Goal: Information Seeking & Learning: Learn about a topic

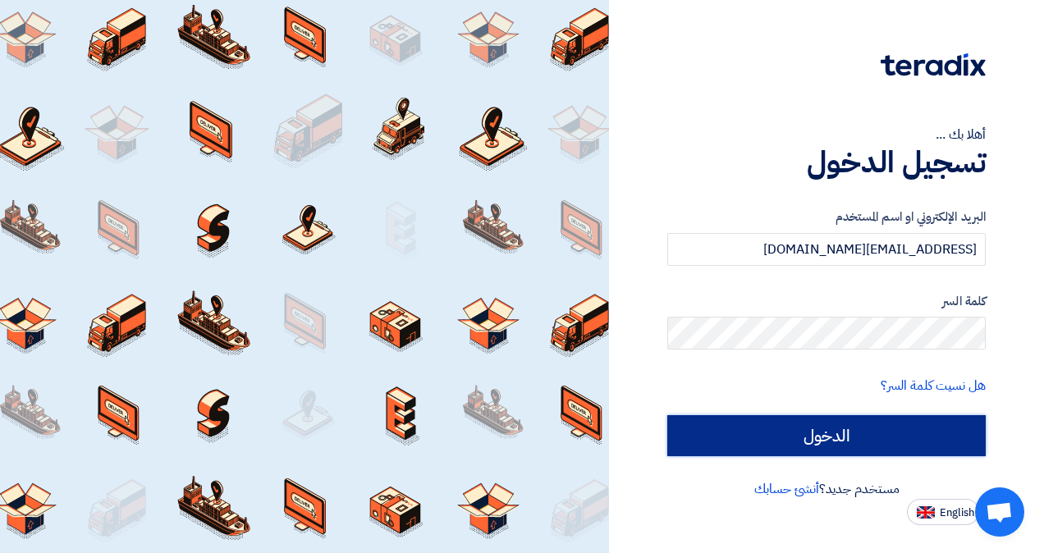
click at [768, 447] on input "الدخول" at bounding box center [826, 435] width 318 height 41
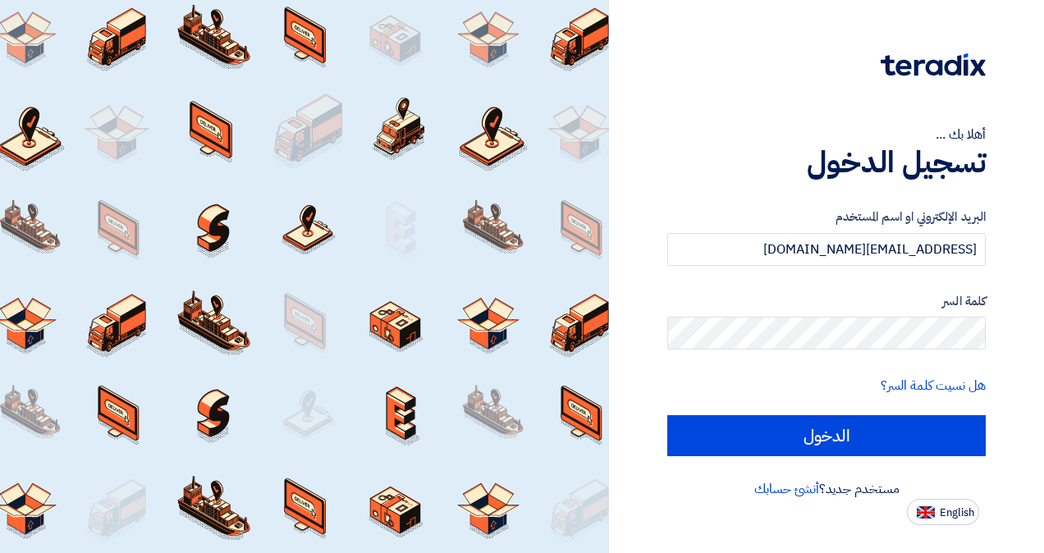
click at [865, 427] on input "الدخول" at bounding box center [826, 435] width 318 height 41
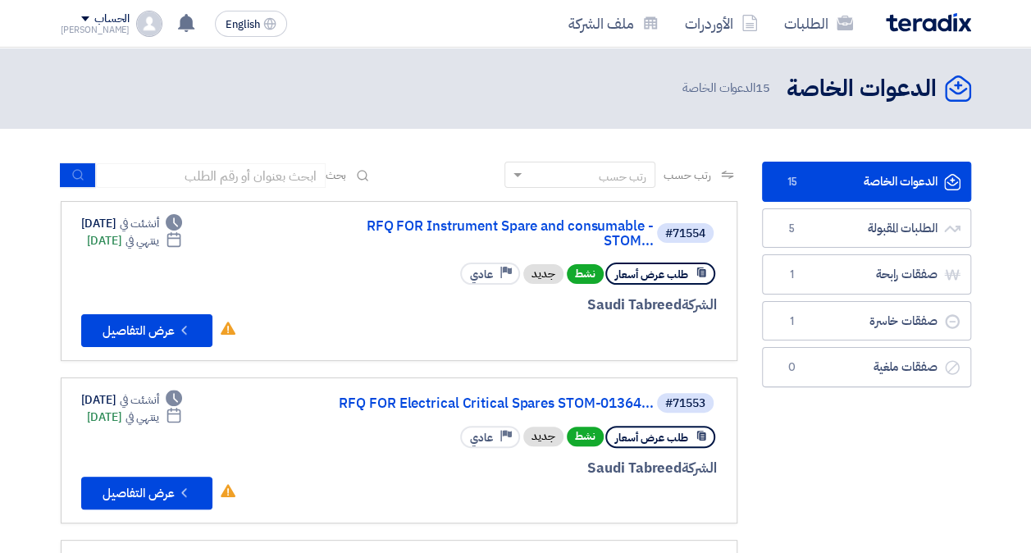
click at [175, 189] on div "رتب حسب رتب حسب بحث" at bounding box center [399, 181] width 677 height 39
click at [180, 182] on input at bounding box center [211, 175] width 230 height 25
paste input "CONTROL VALVE ACTUATOR & MOTOR-STOM-014602"
click at [80, 171] on icon "submit" at bounding box center [78, 174] width 13 height 13
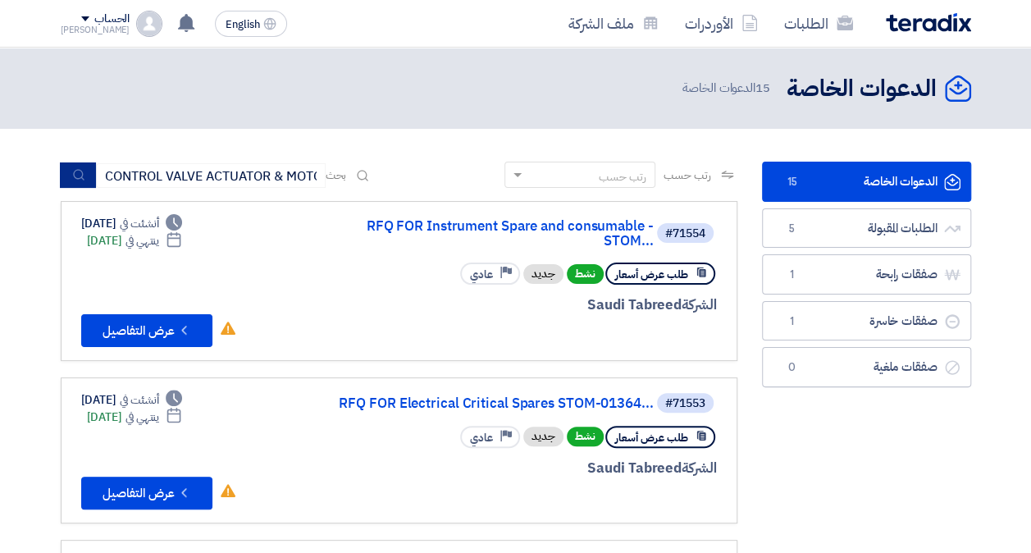
scroll to position [0, 0]
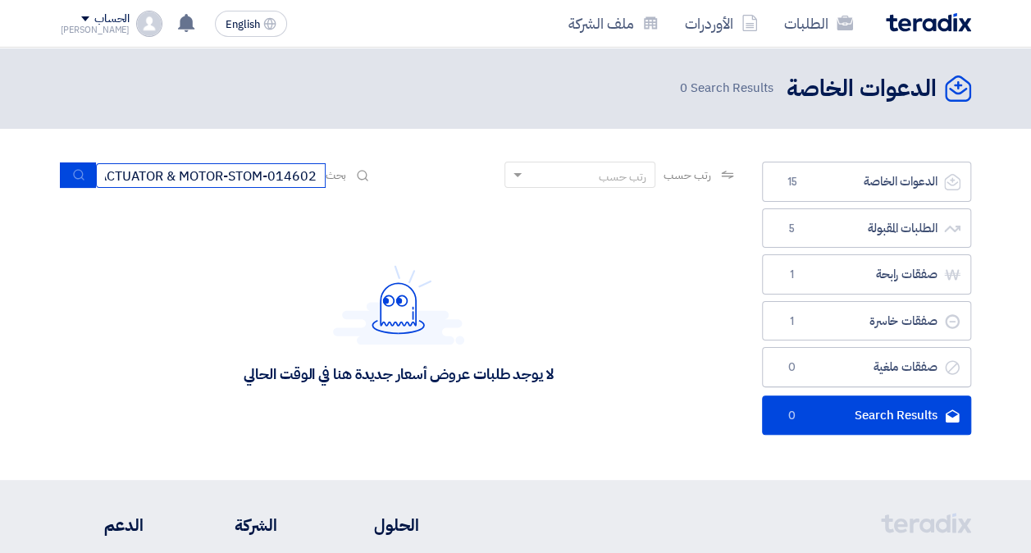
click at [279, 179] on input "CONTROL VALVE ACTUATOR & MOTOR-STOM-014602" at bounding box center [211, 175] width 230 height 25
drag, startPoint x: 267, startPoint y: 176, endPoint x: 417, endPoint y: 189, distance: 150.7
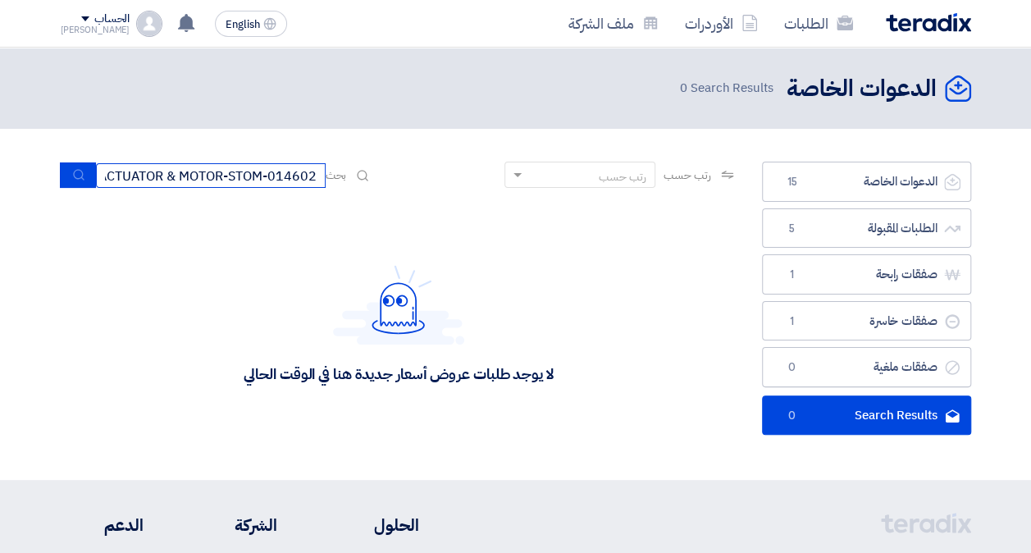
click at [415, 189] on div "رتب حسب رتب حسب بحث CONTROL VALVE ACTUATOR & MOTOR-STOM-014602" at bounding box center [399, 181] width 677 height 39
type input "CONTROL VALVE ACTUATO"
click at [75, 172] on icon "submit" at bounding box center [78, 174] width 13 height 13
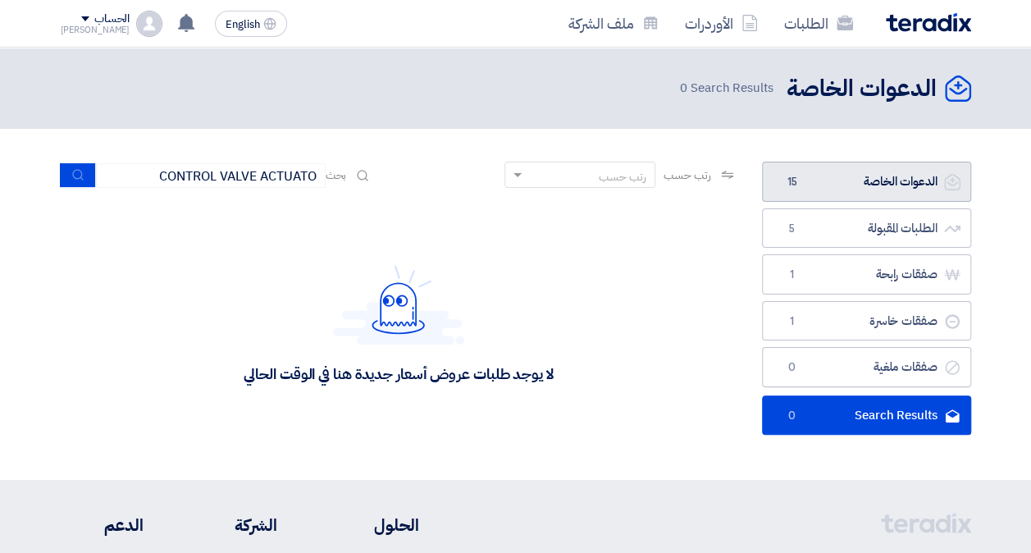
click at [885, 174] on link "الدعوات الخاصة الدعوات الخاصة 15" at bounding box center [866, 182] width 209 height 40
click at [871, 184] on link "الدعوات الخاصة الدعوات الخاصة 15" at bounding box center [866, 182] width 209 height 40
click at [904, 177] on link "الدعوات الخاصة الدعوات الخاصة 15" at bounding box center [866, 182] width 209 height 40
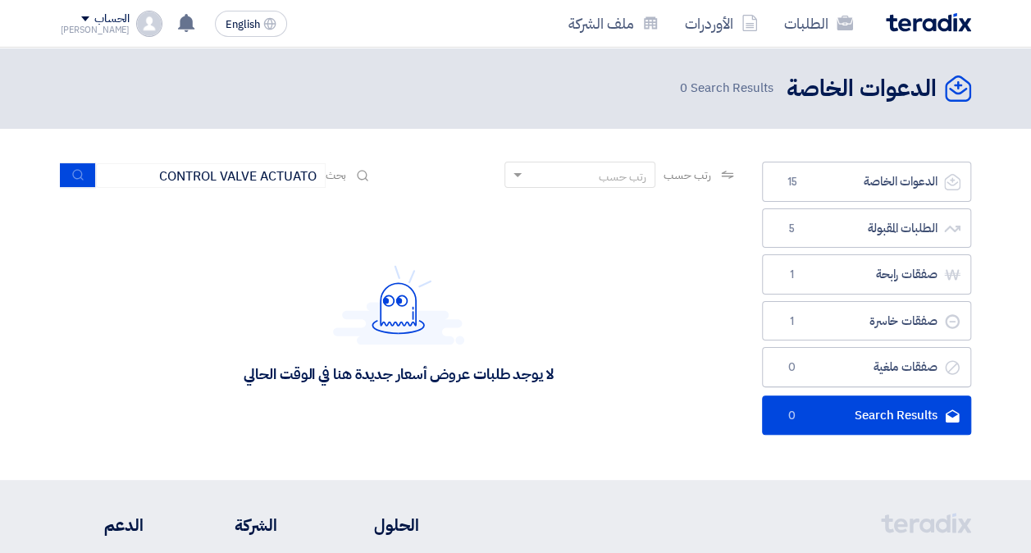
click at [916, 19] on img at bounding box center [928, 22] width 85 height 19
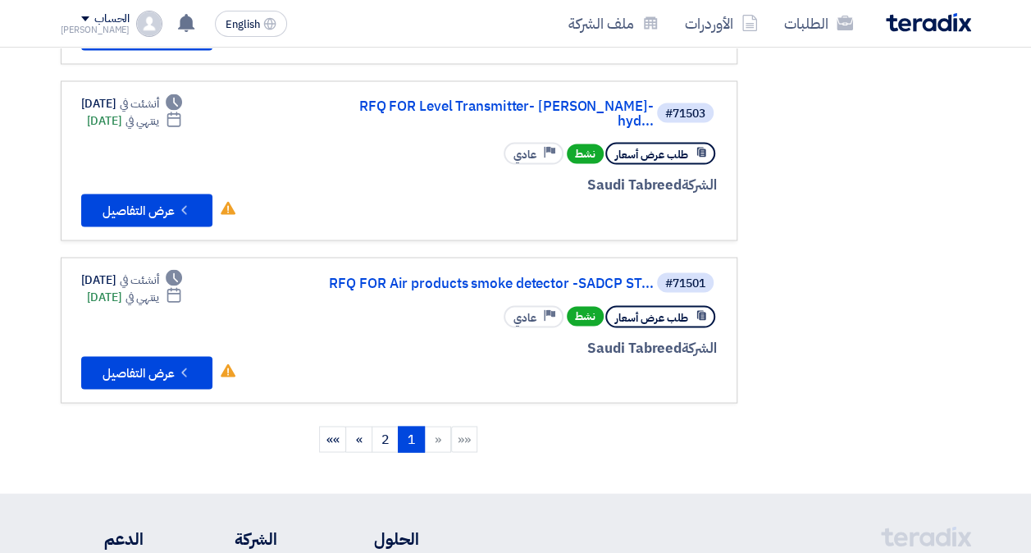
scroll to position [1477, 0]
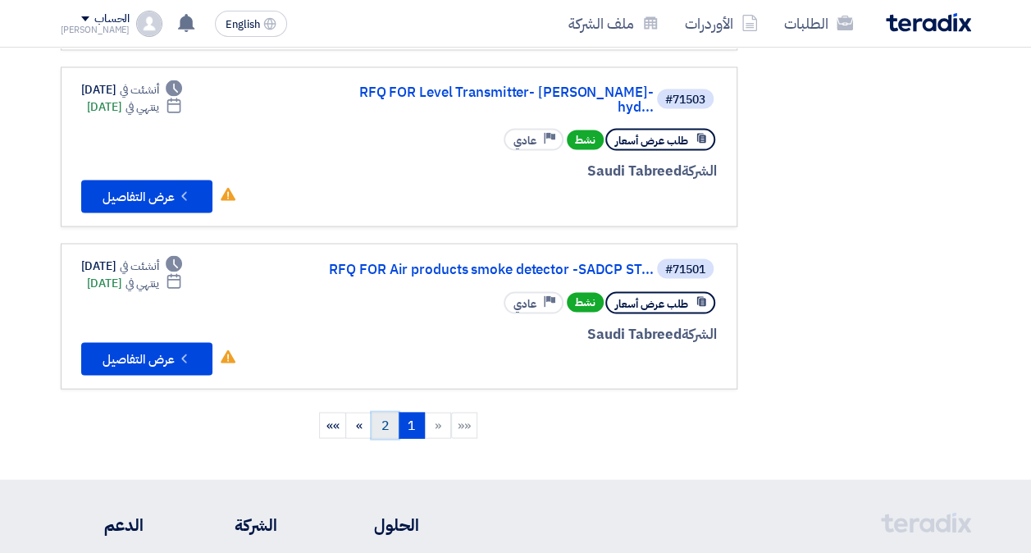
click at [386, 412] on link "2" at bounding box center [385, 425] width 27 height 26
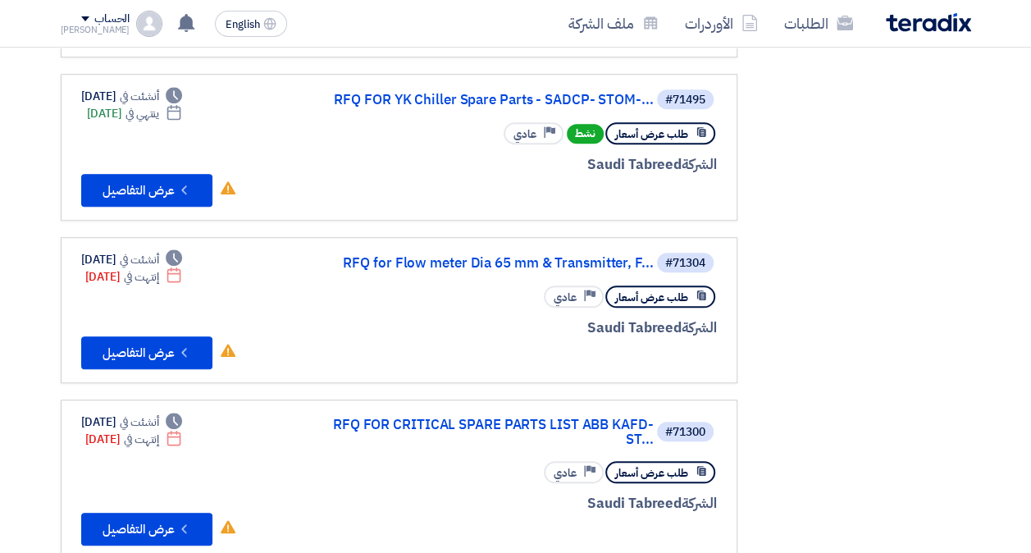
scroll to position [410, 0]
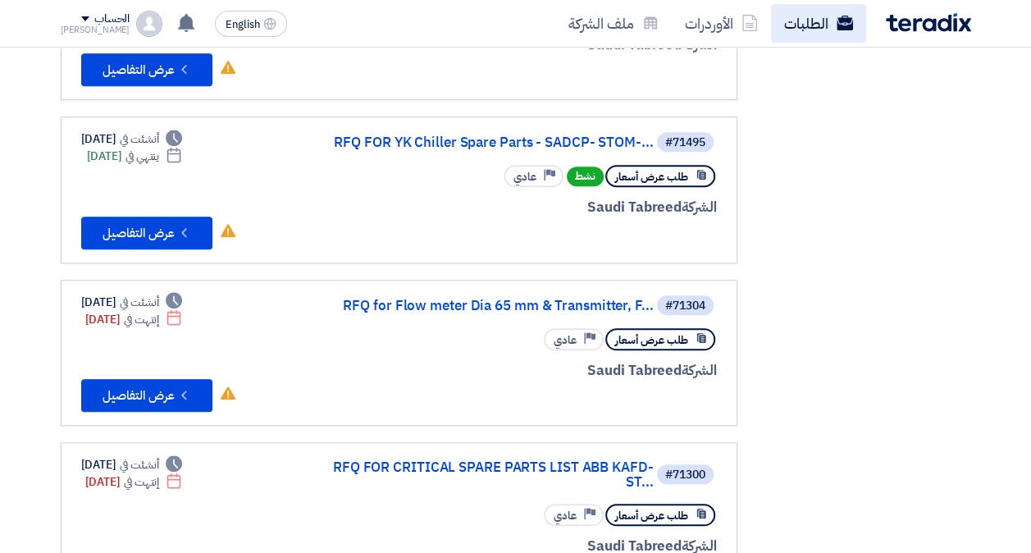
click at [834, 13] on link "الطلبات" at bounding box center [818, 23] width 95 height 39
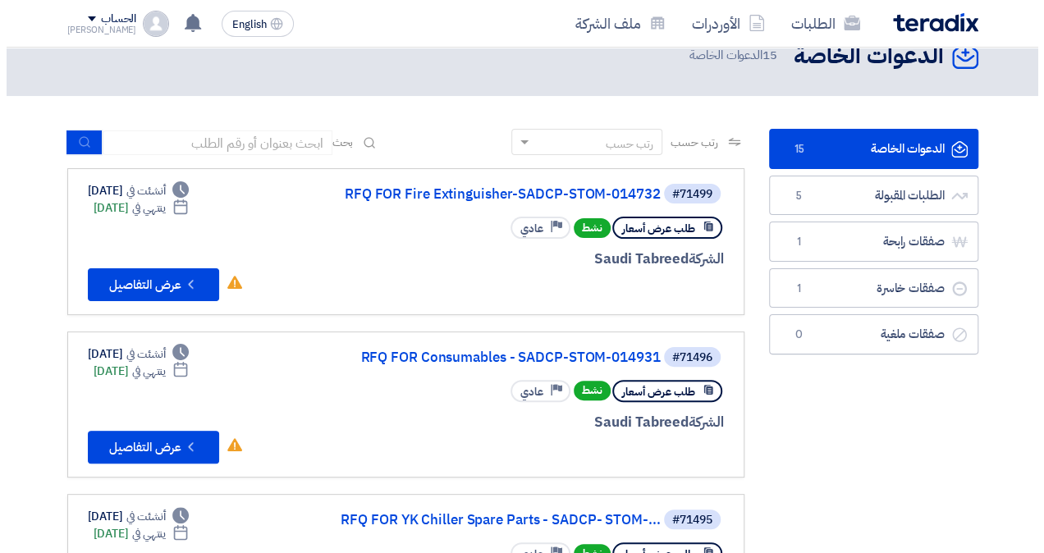
scroll to position [0, 0]
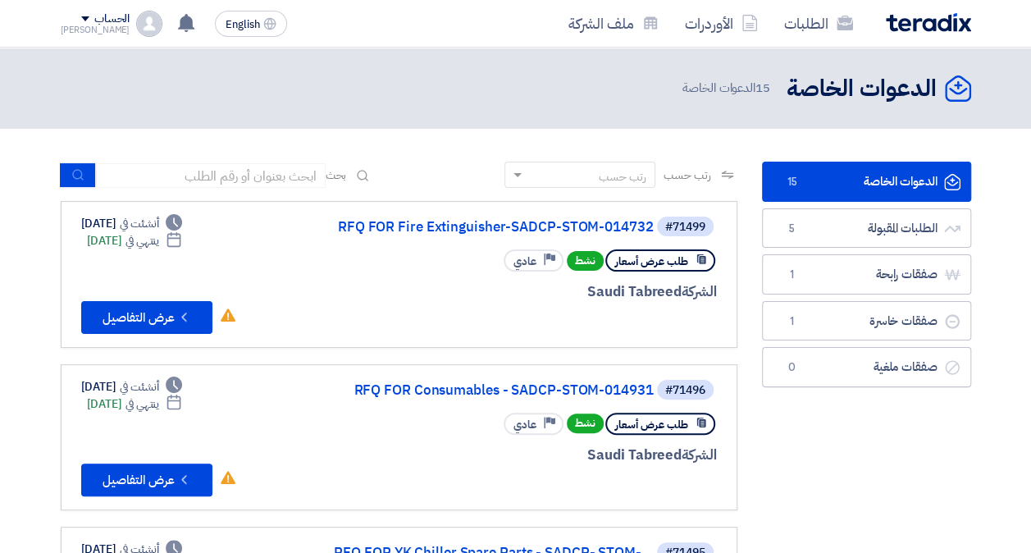
click at [935, 13] on img at bounding box center [928, 22] width 85 height 19
click at [64, 15] on div "الحساب" at bounding box center [96, 19] width 70 height 14
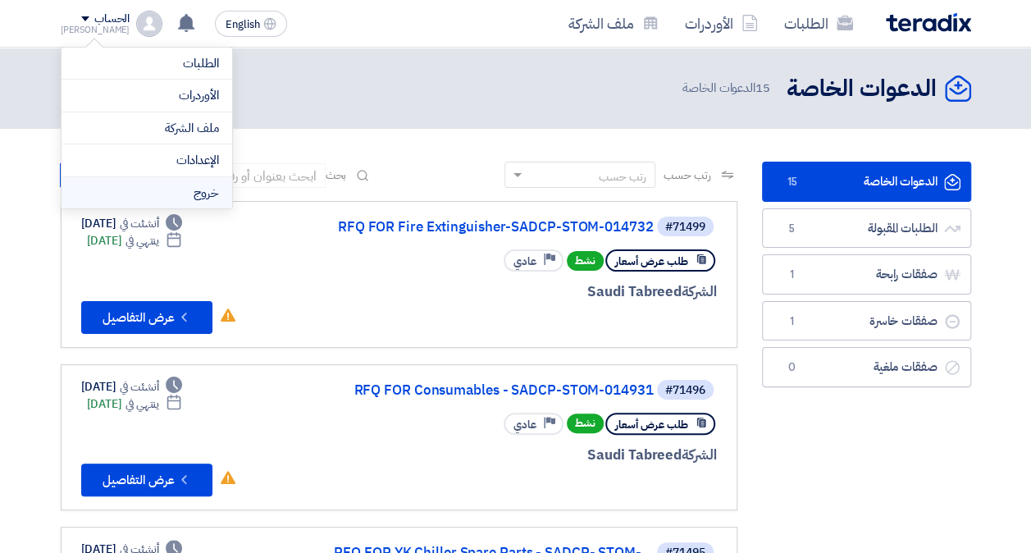
click at [133, 193] on li "خروج" at bounding box center [147, 193] width 171 height 32
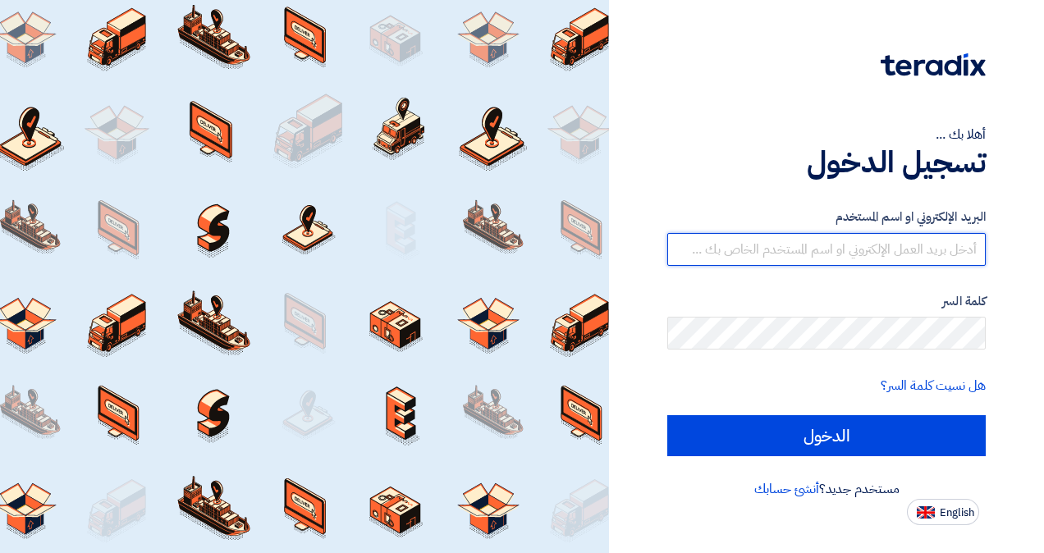
type input "aalsuhayman@motabaqah.com.sa"
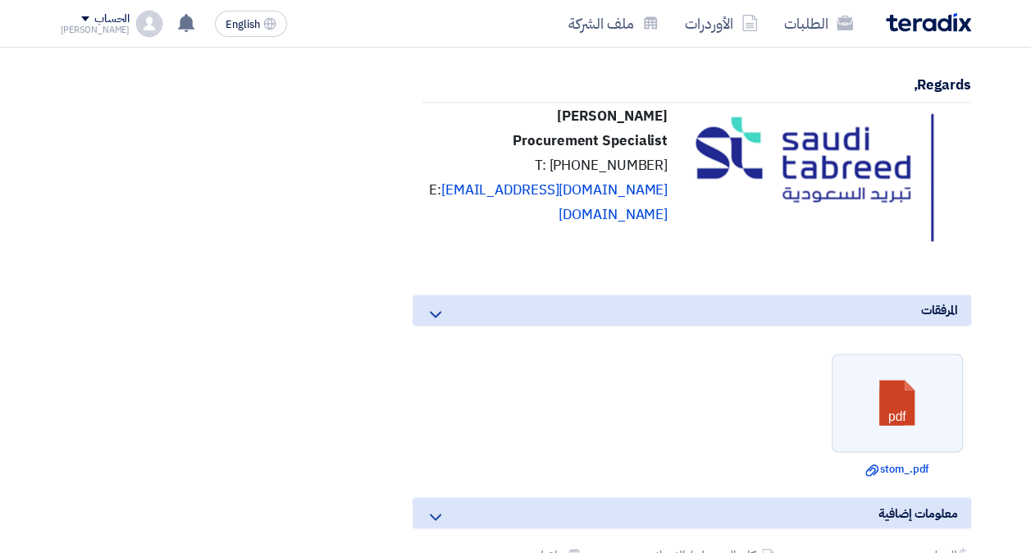
scroll to position [1231, 0]
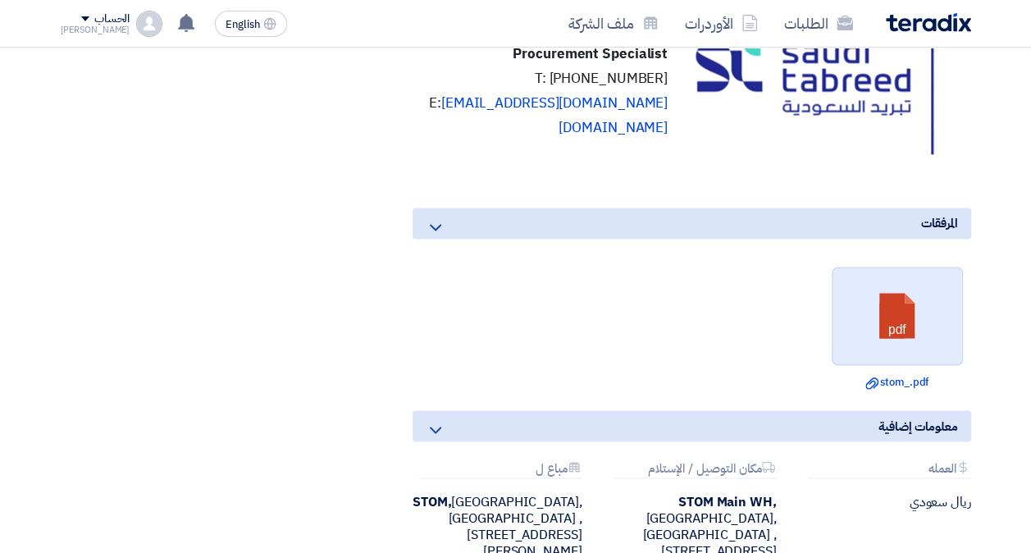
click at [934, 335] on link at bounding box center [898, 316] width 131 height 98
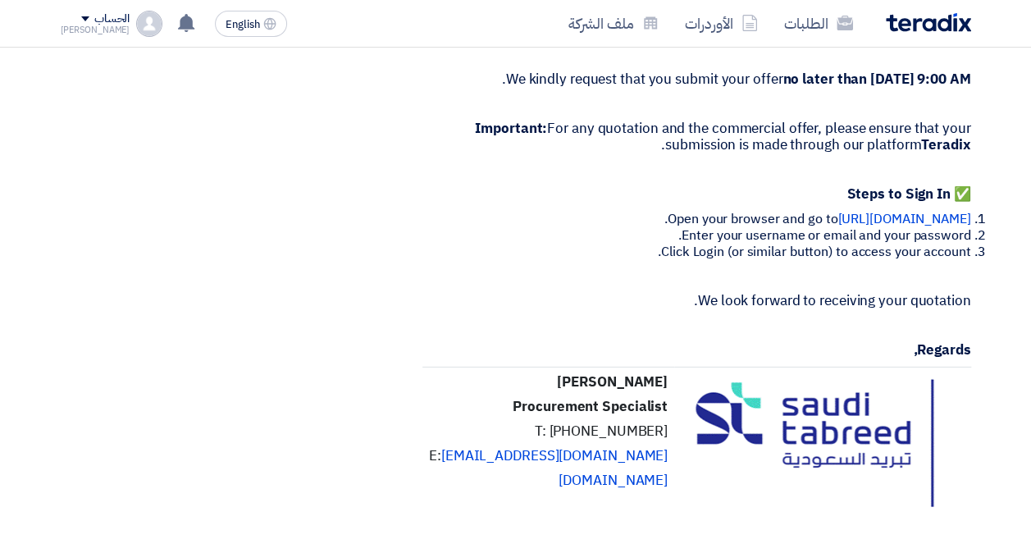
scroll to position [2215, 0]
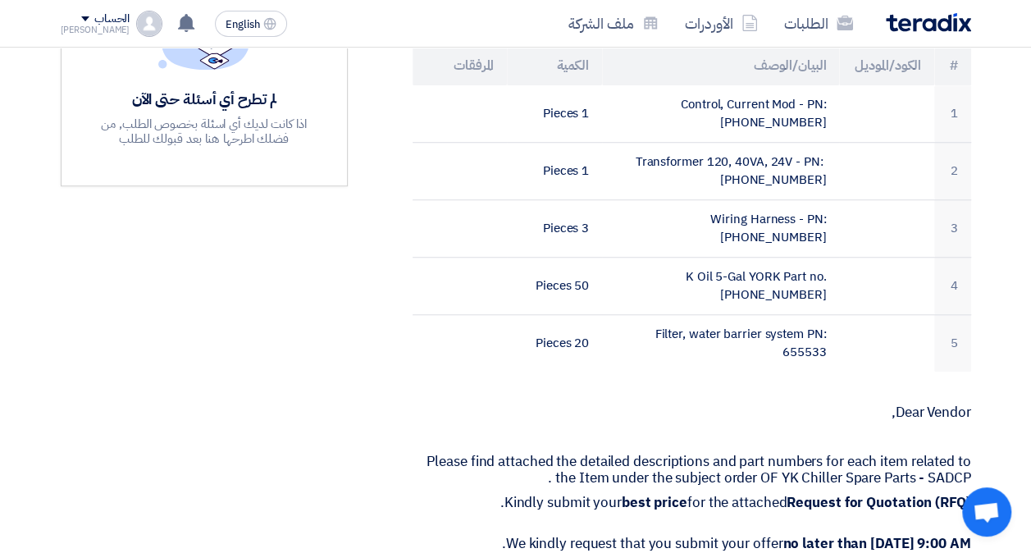
scroll to position [656, 0]
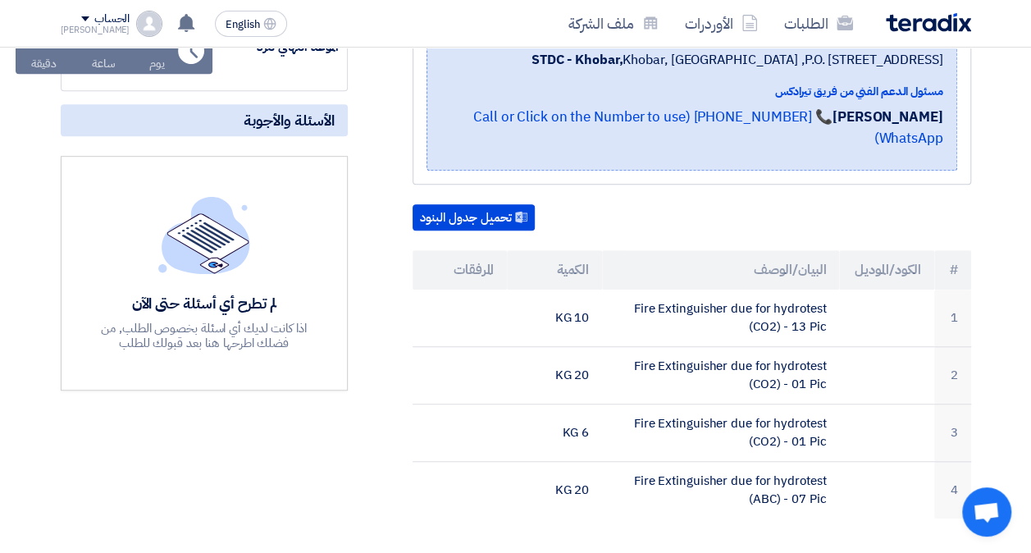
scroll to position [410, 0]
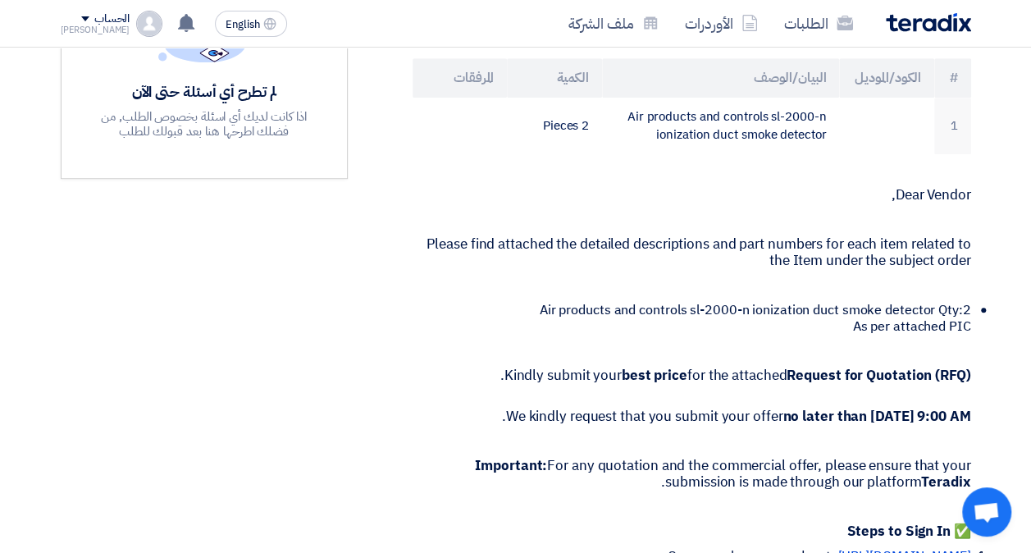
scroll to position [574, 0]
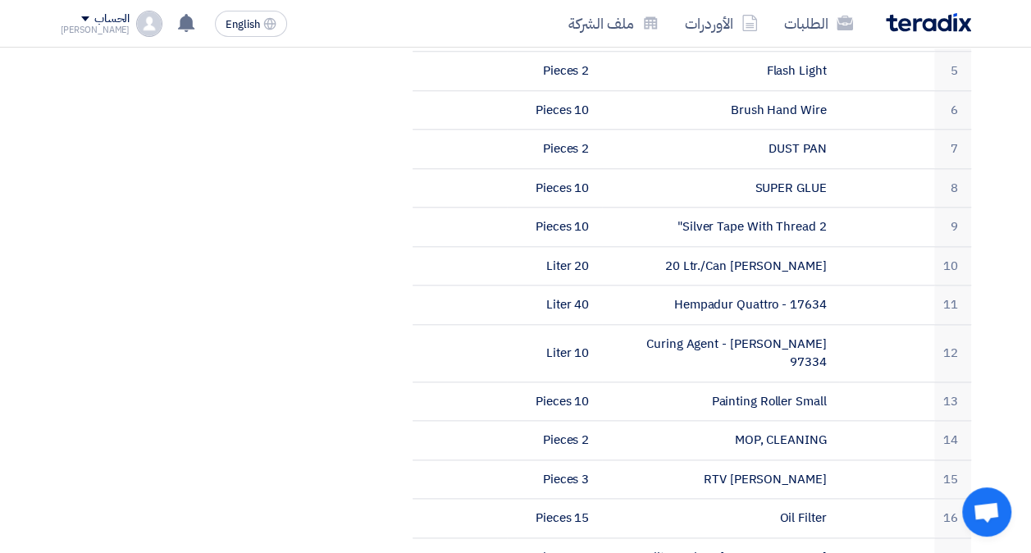
scroll to position [985, 0]
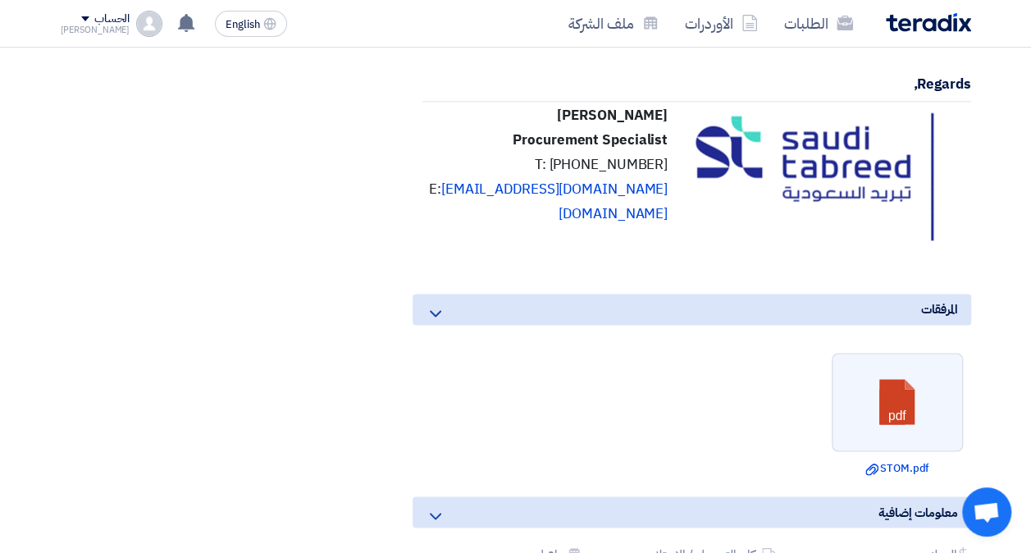
scroll to position [1313, 0]
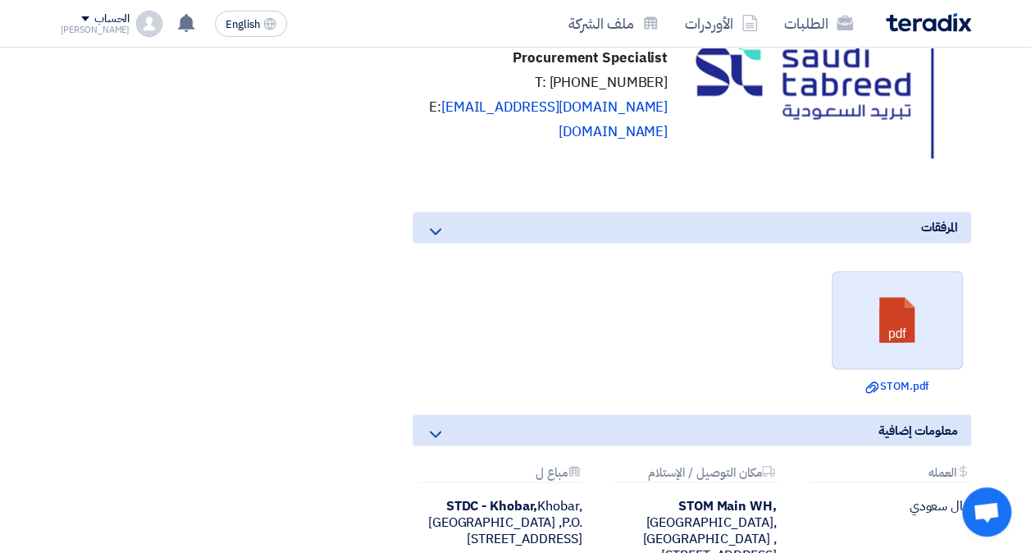
click at [926, 317] on link at bounding box center [898, 321] width 131 height 98
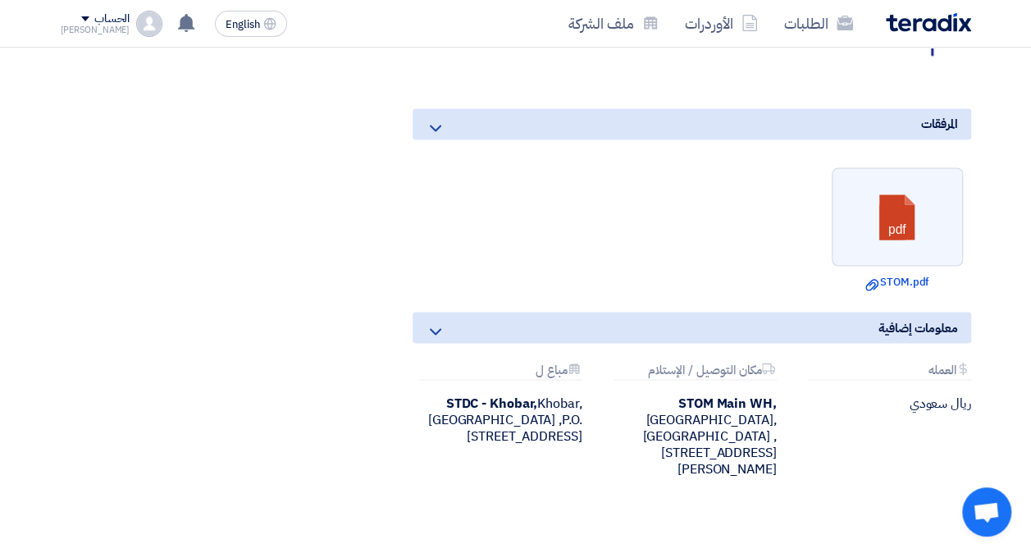
scroll to position [1313, 0]
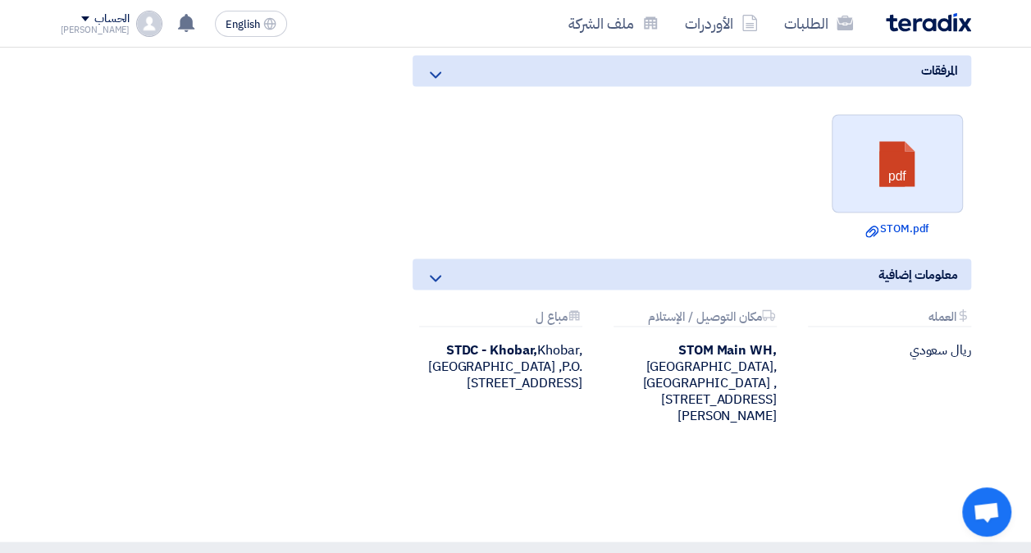
click at [912, 167] on link at bounding box center [898, 164] width 131 height 98
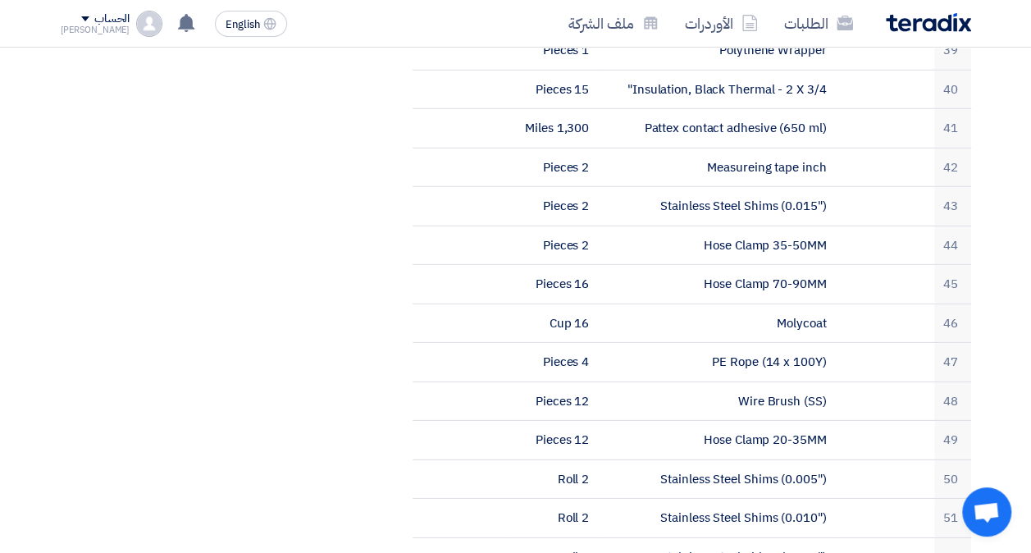
scroll to position [2872, 0]
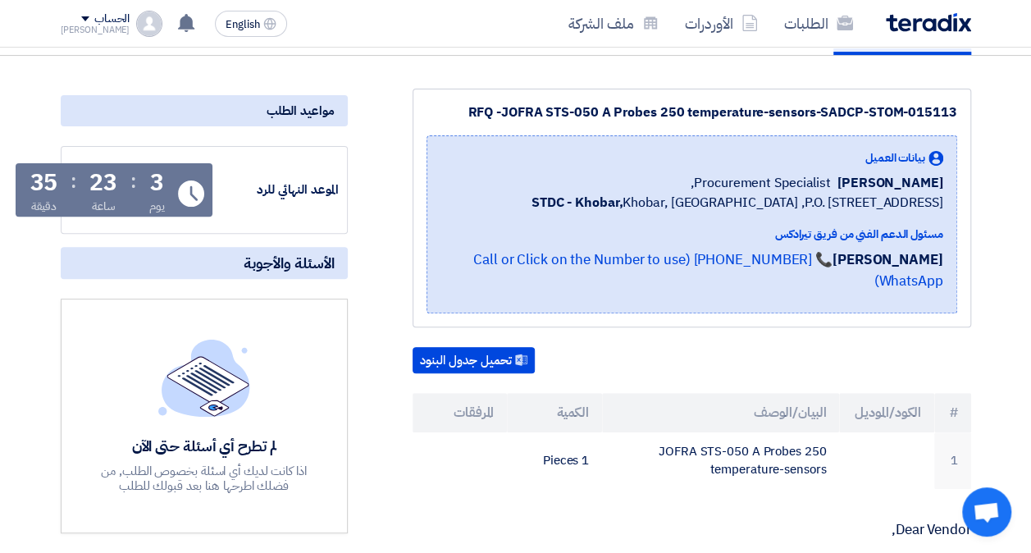
scroll to position [164, 0]
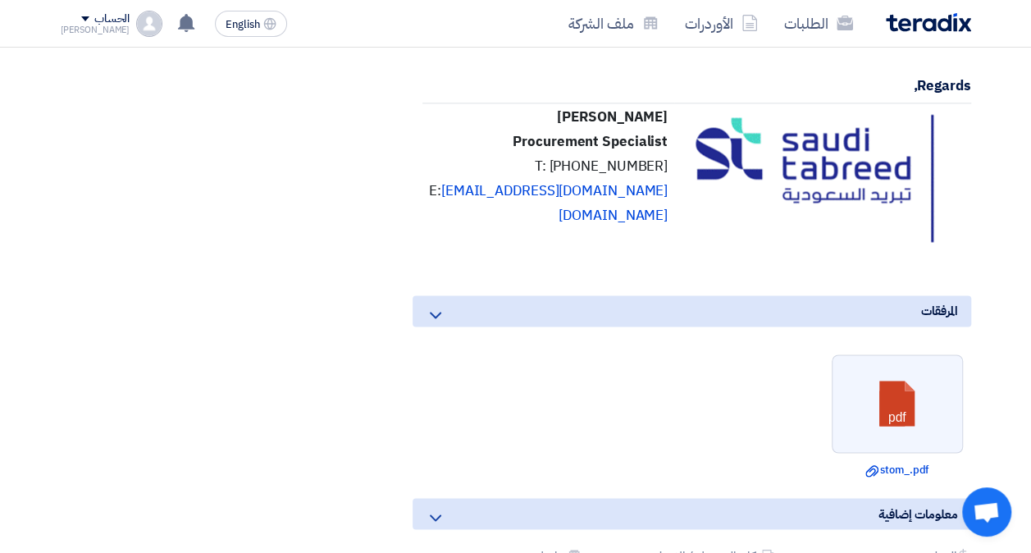
scroll to position [1149, 0]
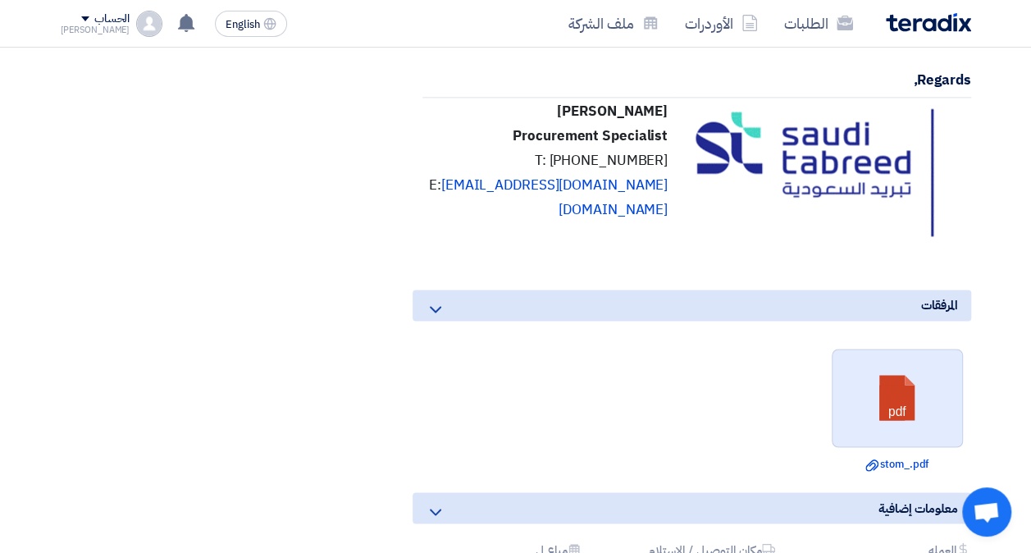
click at [889, 405] on link at bounding box center [898, 399] width 131 height 98
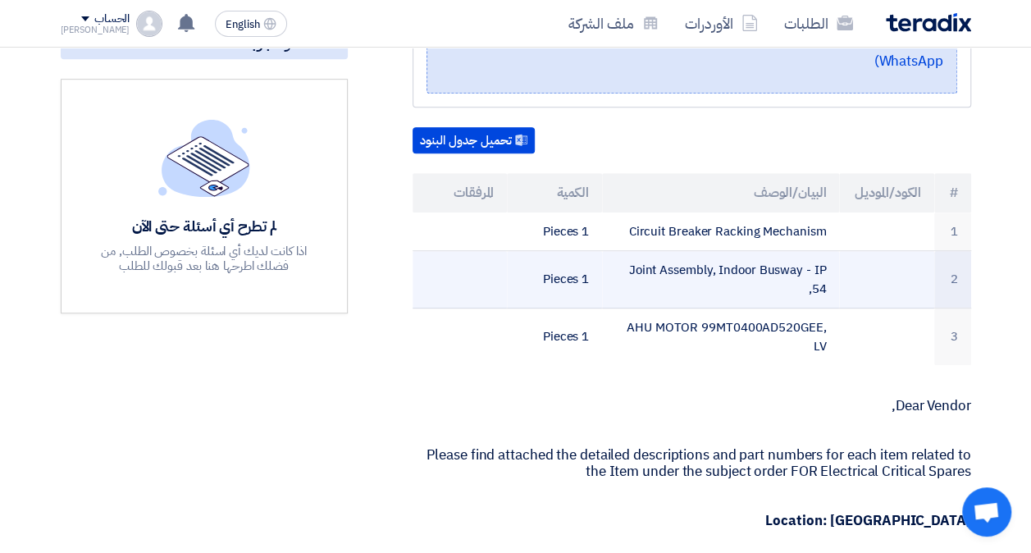
scroll to position [158, 0]
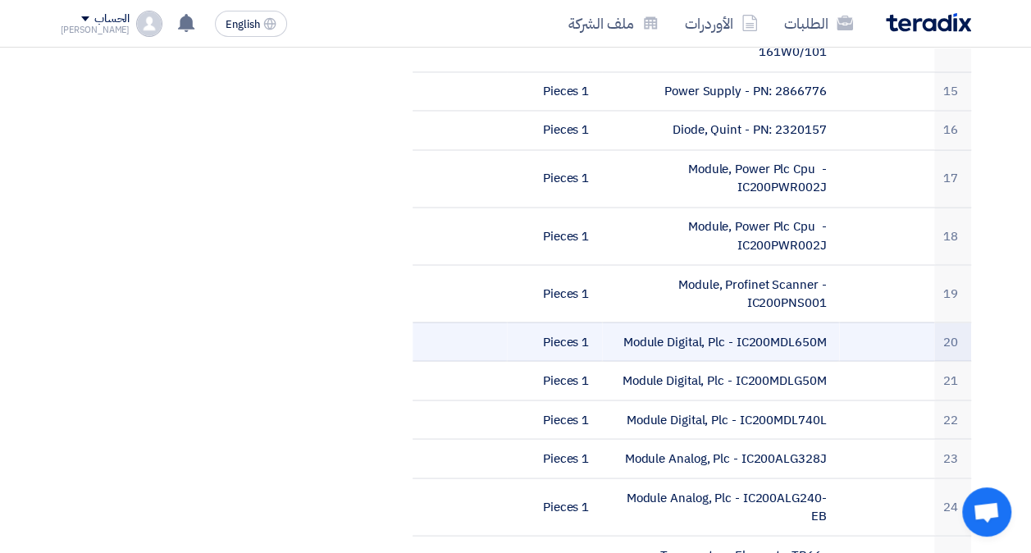
scroll to position [1313, 0]
